Goal: Information Seeking & Learning: Learn about a topic

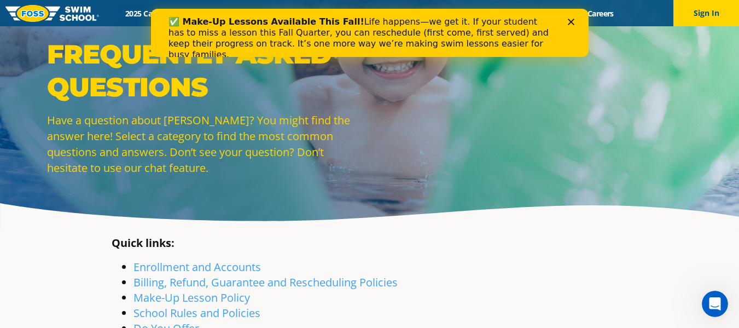
click at [565, 30] on div "✅ Make-Up Lessons Available This Fall! Life happens—we get it. If your student …" at bounding box center [369, 38] width 403 height 50
click at [569, 20] on icon "Close" at bounding box center [571, 22] width 7 height 7
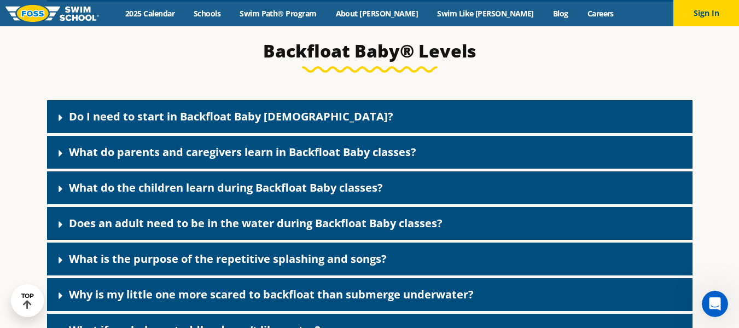
scroll to position [2299, 0]
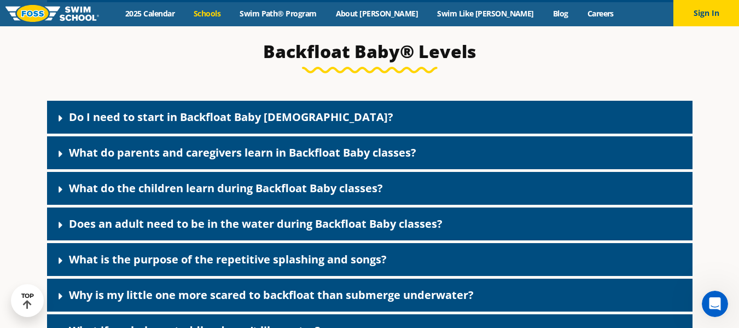
click at [230, 15] on link "Schools" at bounding box center [207, 13] width 46 height 10
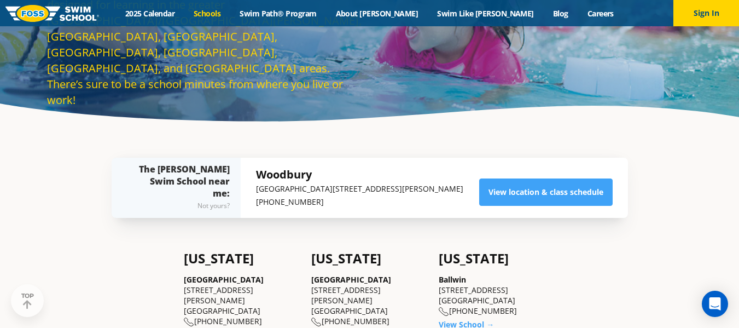
scroll to position [109, 0]
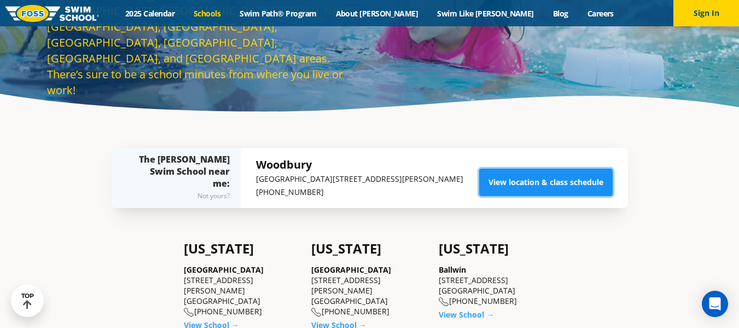
click at [531, 185] on link "View location & class schedule" at bounding box center [546, 182] width 134 height 27
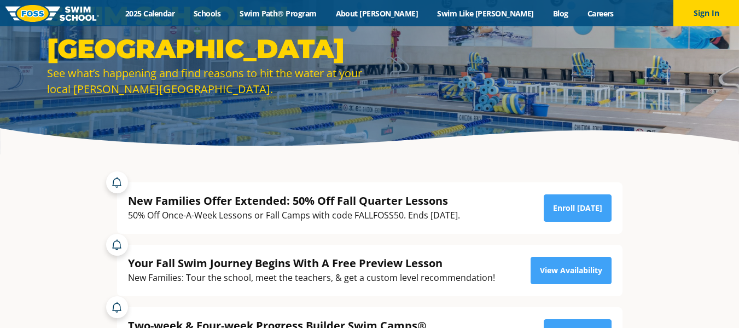
scroll to position [164, 0]
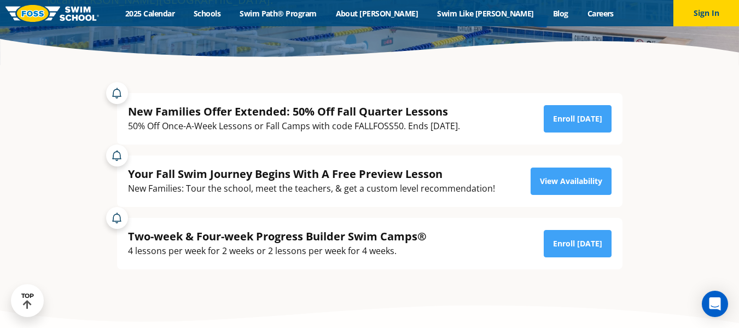
click at [378, 115] on div "New Families Offer Extended: 50% Off Fall Quarter Lessons" at bounding box center [294, 111] width 332 height 15
click at [606, 120] on link "Enroll Today" at bounding box center [578, 118] width 68 height 27
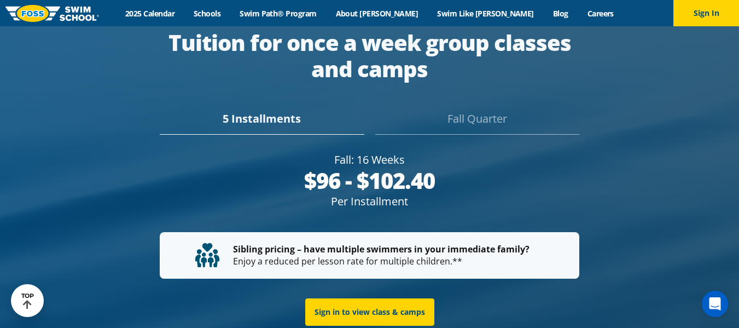
scroll to position [1994, 0]
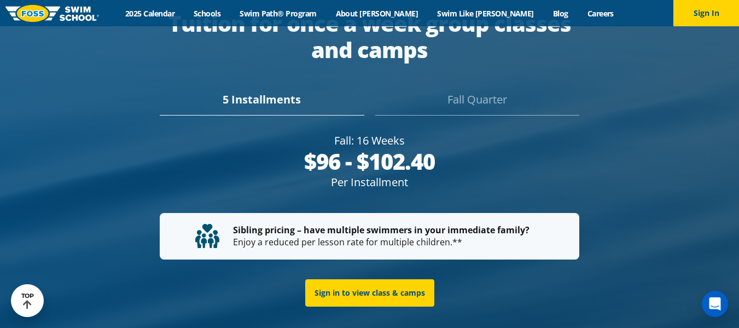
click at [458, 91] on div "Fall Quarter" at bounding box center [477, 103] width 204 height 24
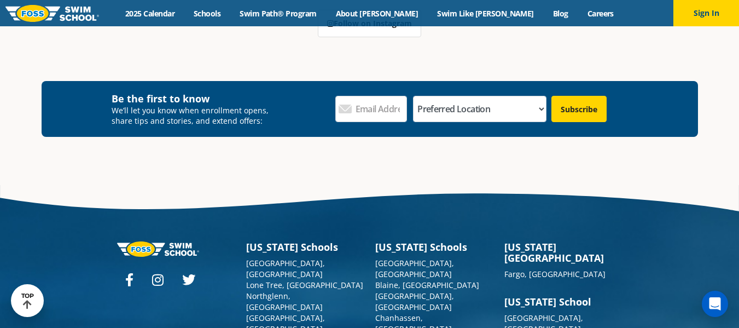
scroll to position [3816, 0]
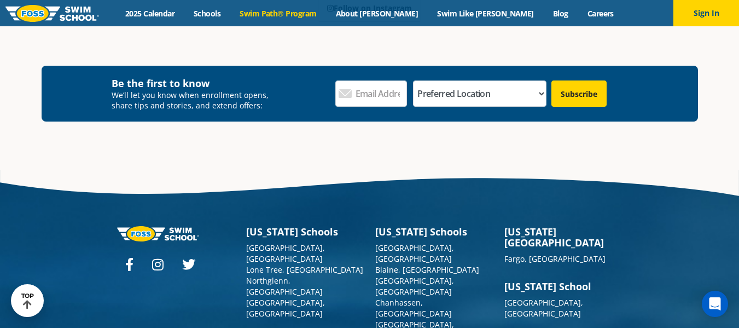
click at [300, 15] on link "Swim Path® Program" at bounding box center [278, 13] width 96 height 10
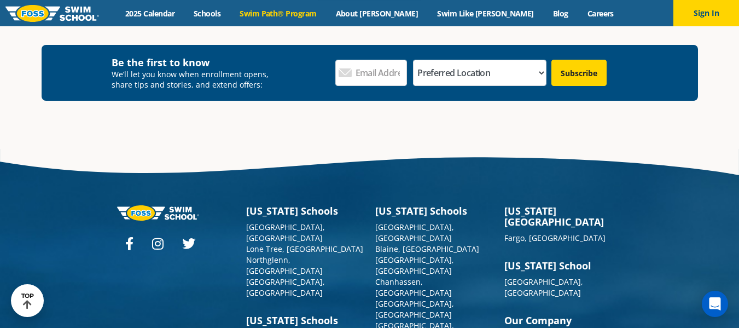
scroll to position [3232, 0]
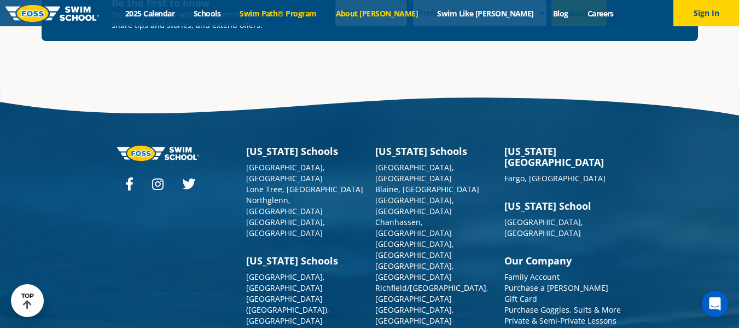
click at [390, 13] on link "About [PERSON_NAME]" at bounding box center [377, 13] width 102 height 10
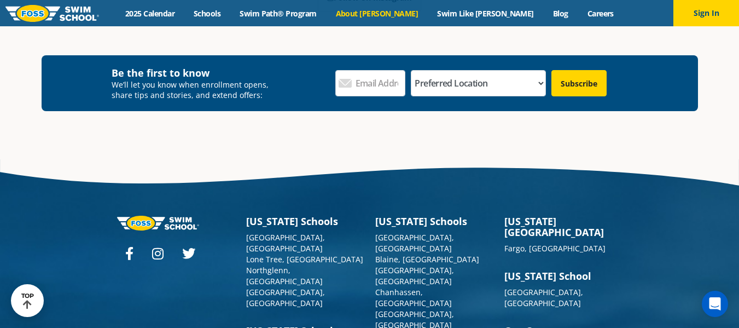
scroll to position [2918, 0]
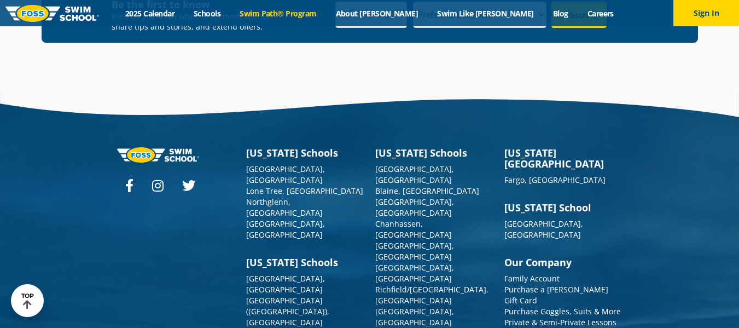
scroll to position [3232, 0]
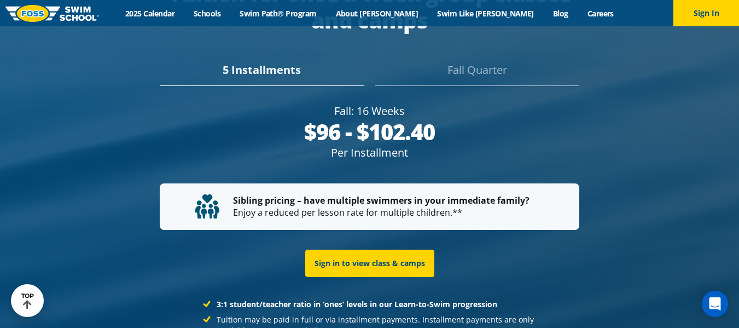
scroll to position [2010, 0]
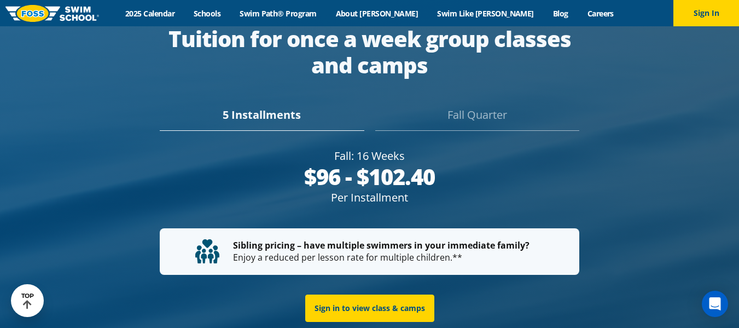
click at [484, 107] on div "Fall Quarter" at bounding box center [477, 119] width 204 height 24
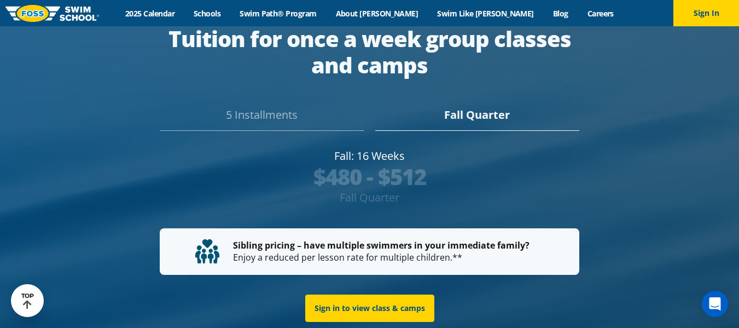
scroll to position [1994, 0]
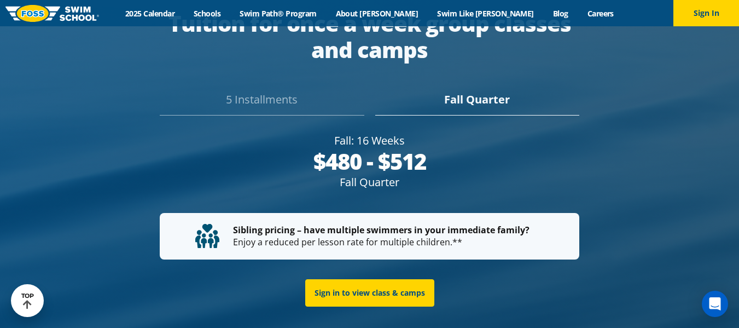
click at [351, 151] on div "$480 - $512" at bounding box center [370, 161] width 420 height 26
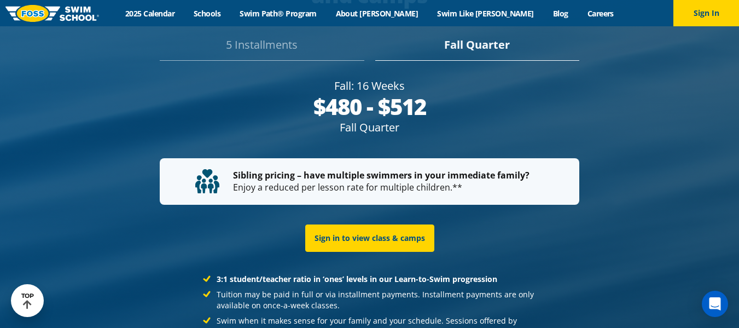
scroll to position [2034, 0]
